Goal: Information Seeking & Learning: Learn about a topic

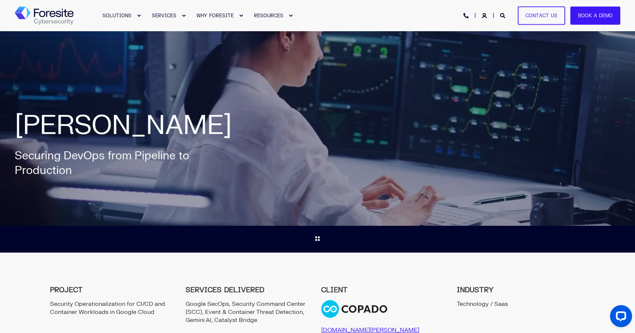
click at [595, 201] on div at bounding box center [317, 128] width 635 height 195
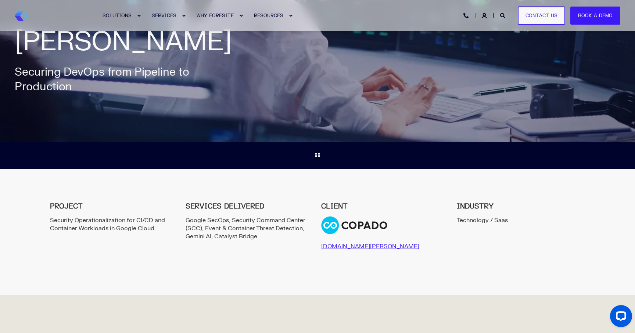
scroll to position [101, 0]
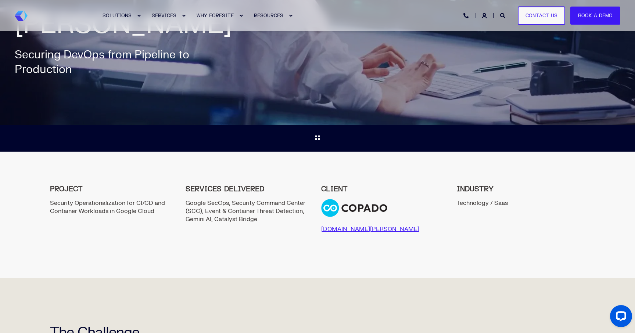
click at [216, 211] on span "Google SecOps, Security Command Center (SCC), Event & Container Threat Detectio…" at bounding box center [245, 216] width 121 height 35
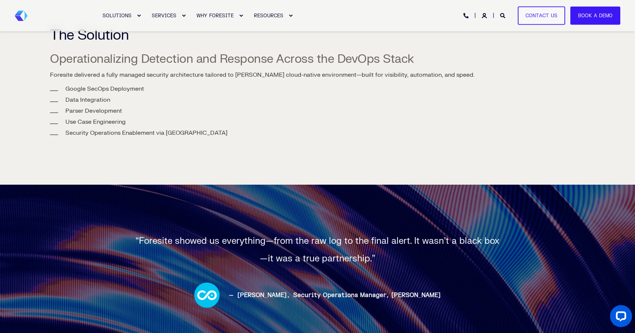
scroll to position [949, 0]
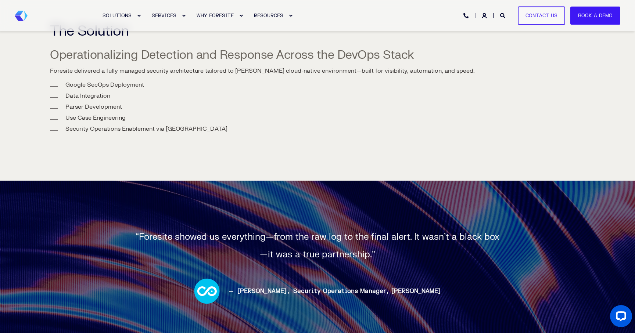
click at [394, 114] on li "Use Case Engineering" at bounding box center [324, 118] width 519 height 8
click at [361, 125] on li "Security Operations Enablement via [GEOGRAPHIC_DATA]" at bounding box center [324, 129] width 519 height 8
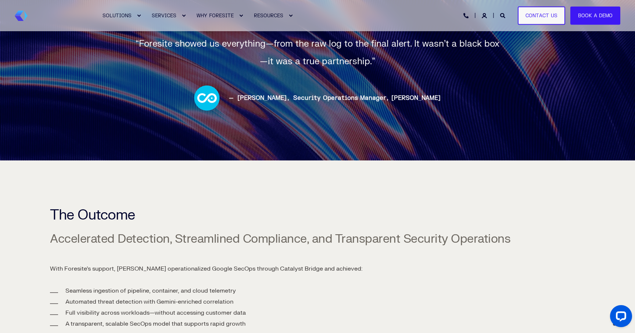
scroll to position [1163, 0]
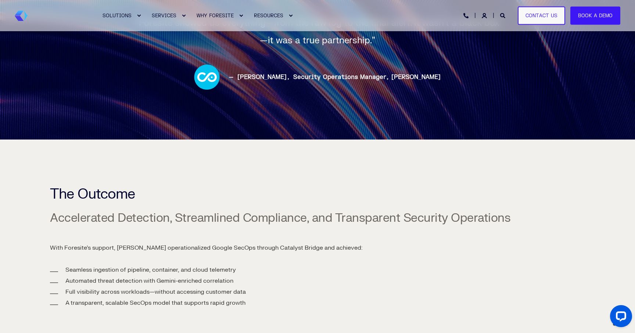
click at [356, 167] on div "The Outcome Accelerated Detection, Streamlined Compliance, and Transparent Secu…" at bounding box center [317, 247] width 564 height 215
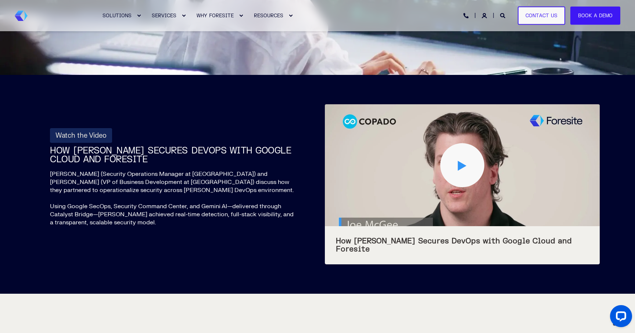
scroll to position [627, 0]
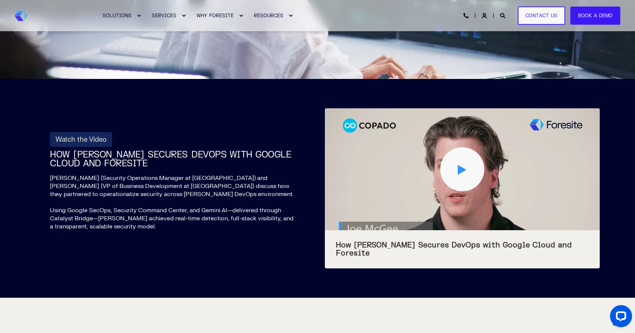
click at [145, 279] on div "Watch the Video HOW [PERSON_NAME] SECURES DEVOPS WITH GOOGLE CLOUD AND FORESITE…" at bounding box center [317, 188] width 635 height 219
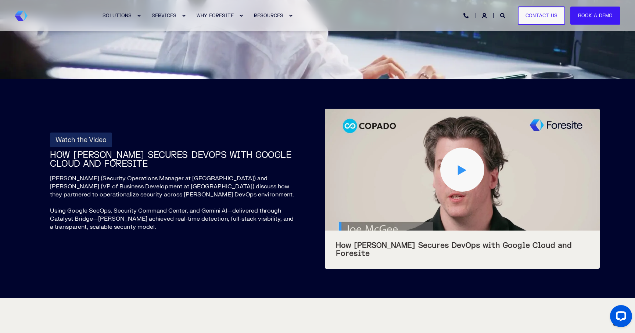
scroll to position [624, 0]
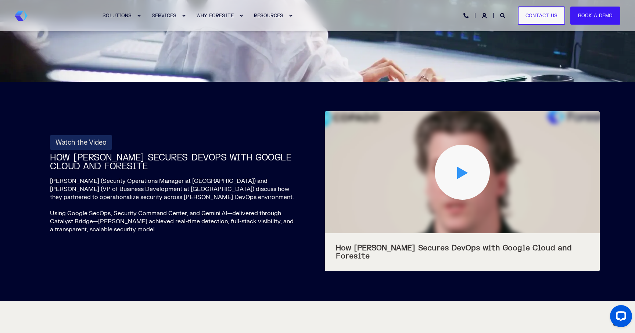
click at [456, 173] on div "Play Video" at bounding box center [461, 172] width 55 height 55
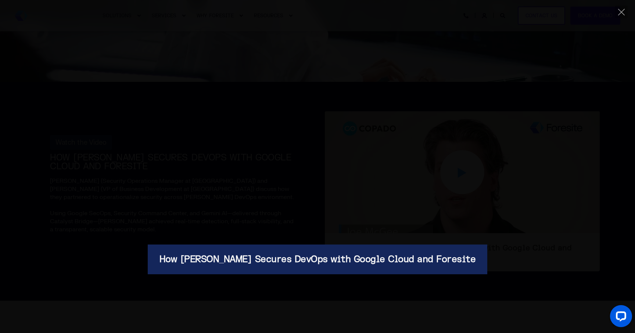
scroll to position [0, 0]
